Goal: Transaction & Acquisition: Subscribe to service/newsletter

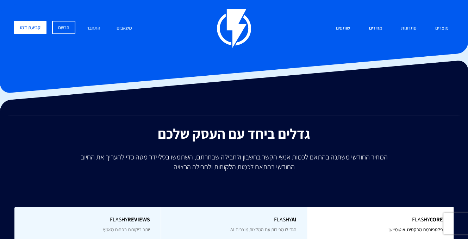
click at [380, 27] on link "מחירים" at bounding box center [375, 28] width 24 height 15
click at [376, 28] on link "מחירים" at bounding box center [375, 28] width 24 height 15
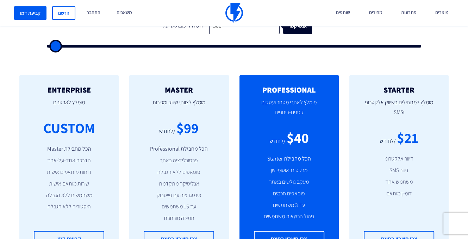
scroll to position [281, 0]
